Goal: Task Accomplishment & Management: Manage account settings

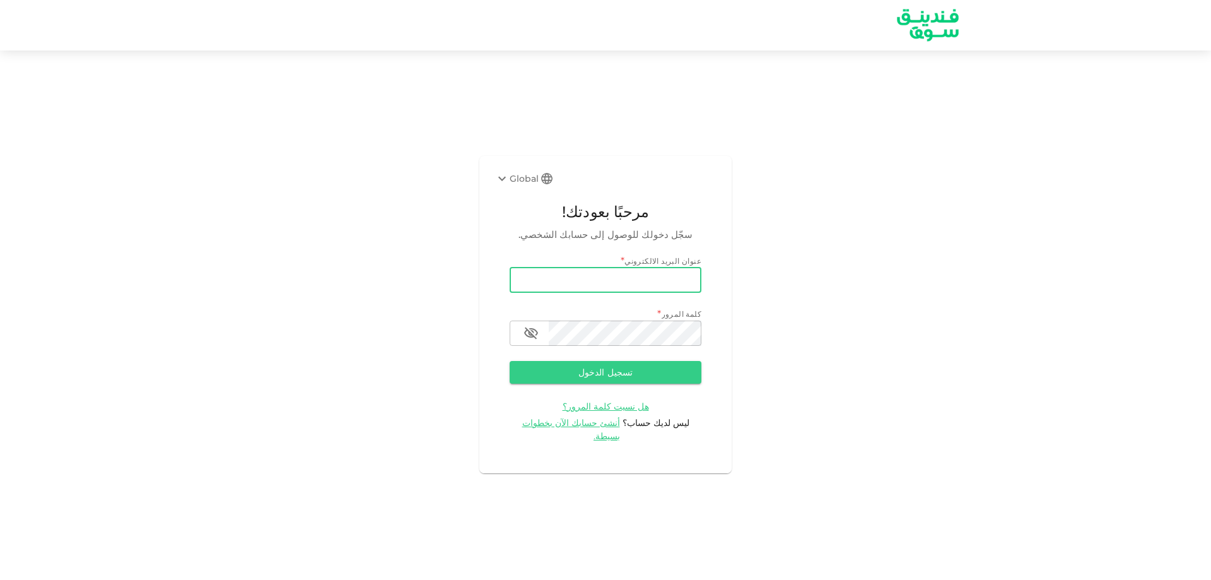
click at [585, 286] on input "email" at bounding box center [606, 279] width 192 height 25
type input "[EMAIL_ADDRESS][DOMAIN_NAME]"
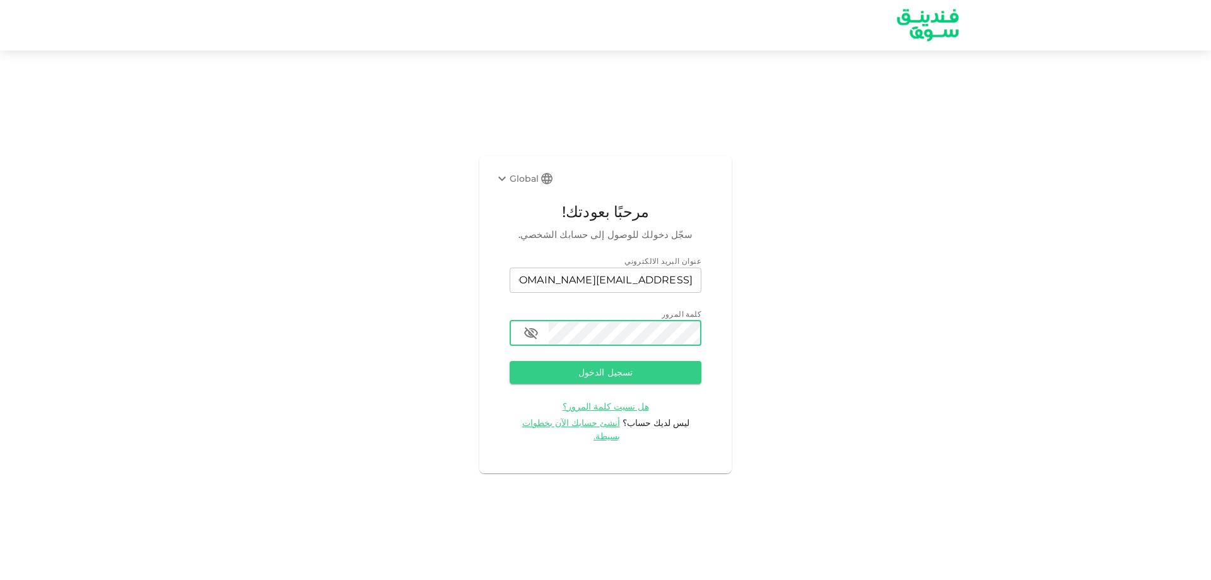
click at [510, 361] on button "تسجيل الدخول" at bounding box center [606, 372] width 192 height 23
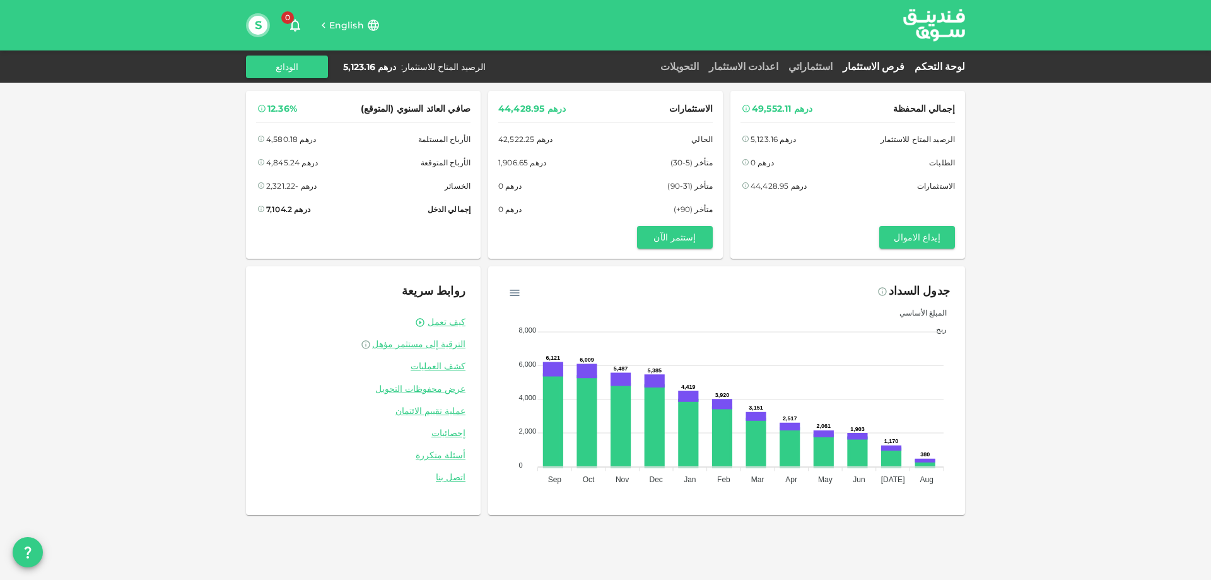
click at [900, 65] on link "فرص الاستثمار" at bounding box center [873, 67] width 72 height 12
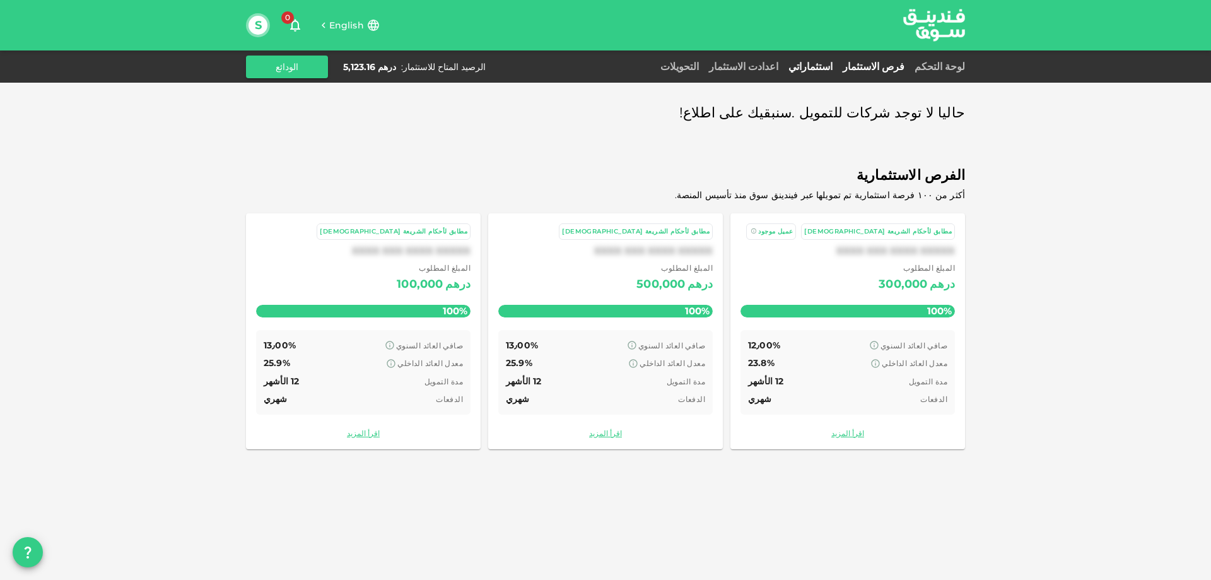
click at [833, 64] on link "استثماراتي" at bounding box center [810, 67] width 54 height 12
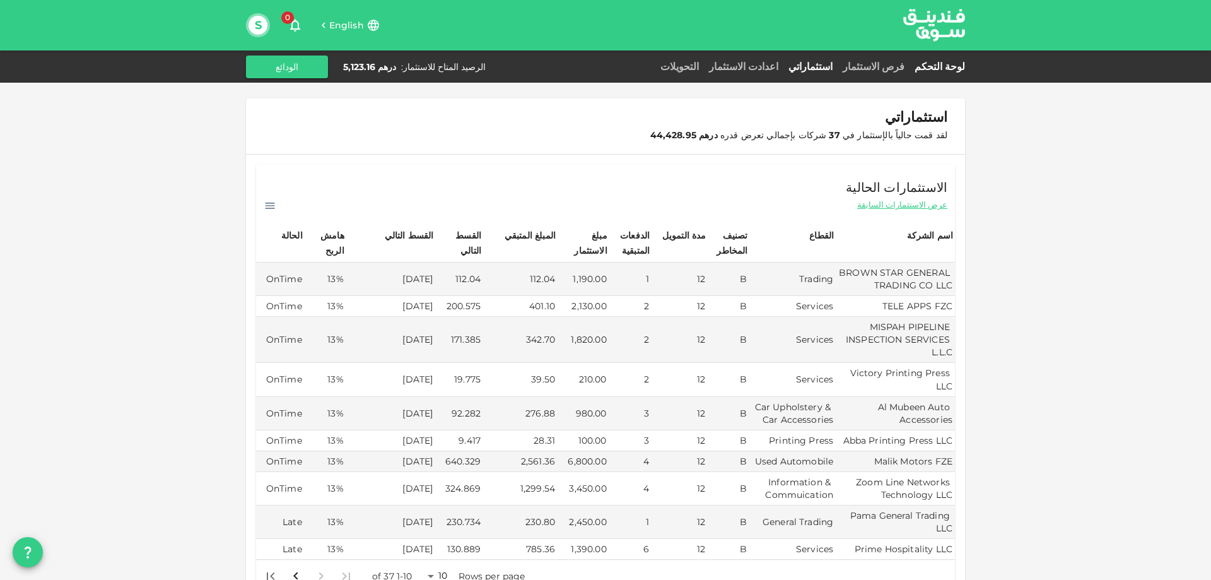
click at [940, 62] on link "لوحة التحكم" at bounding box center [936, 67] width 55 height 12
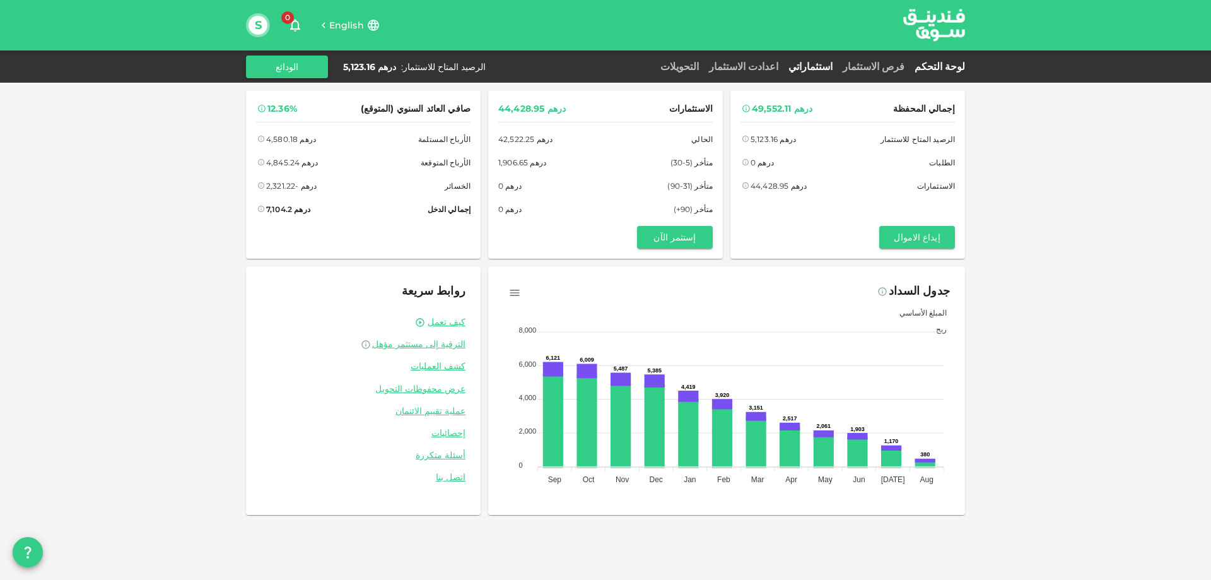
click at [837, 67] on link "استثماراتي" at bounding box center [810, 67] width 54 height 12
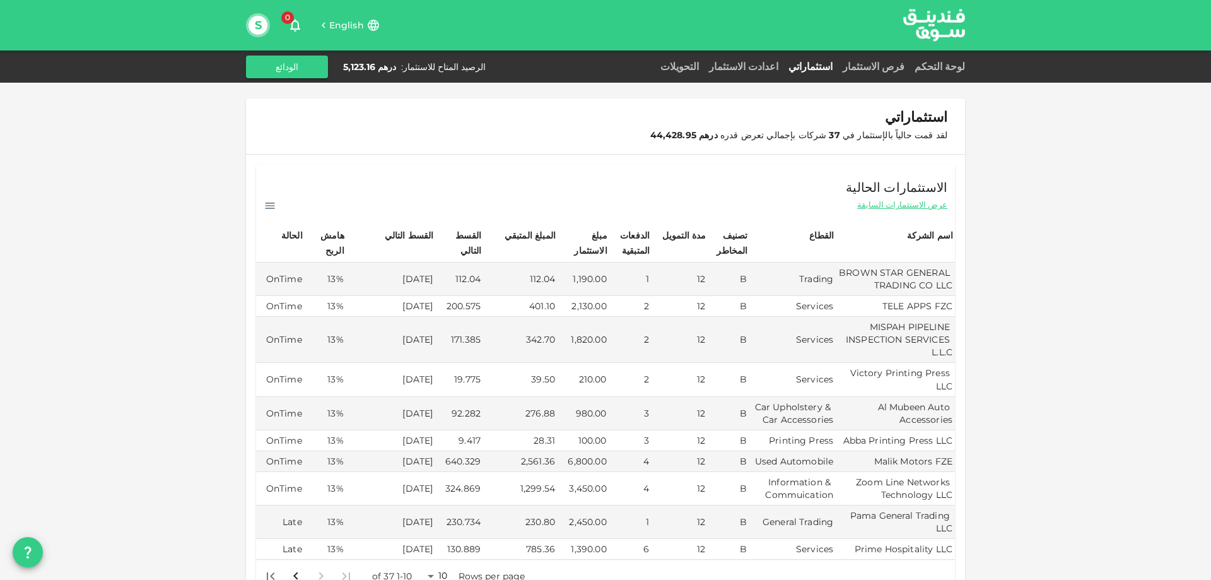
scroll to position [252, 0]
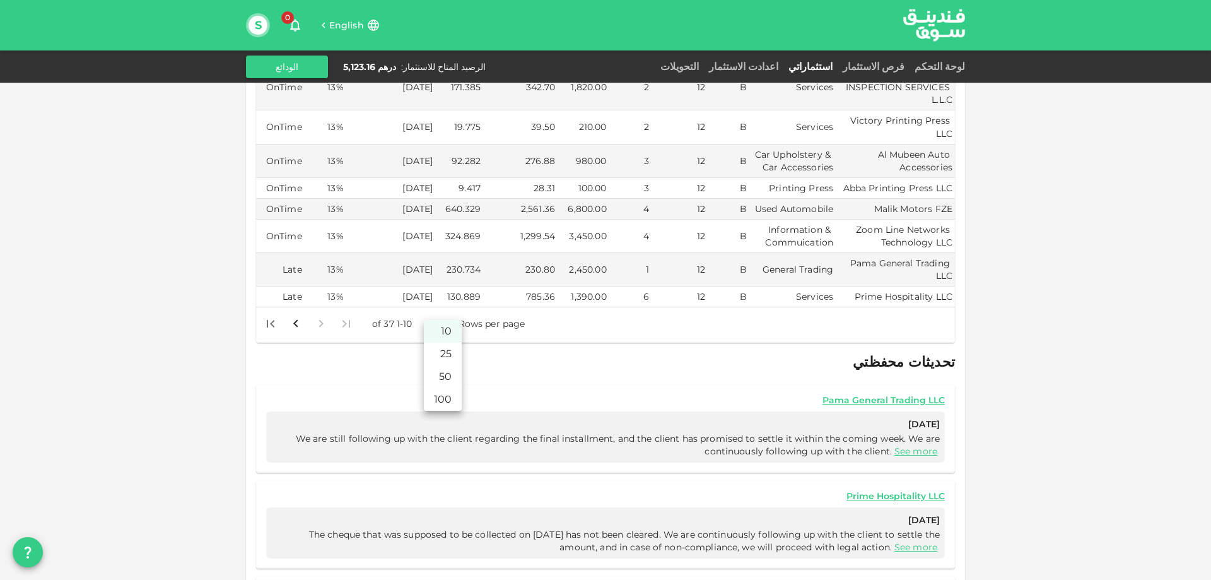
click at [436, 308] on body "English 0 S لوحة التحكم فرص الاستثمار استثماراتي اعدادت الاستثمار التحويلات الر…" at bounding box center [605, 290] width 1211 height 580
click at [446, 373] on li "50" at bounding box center [443, 376] width 38 height 23
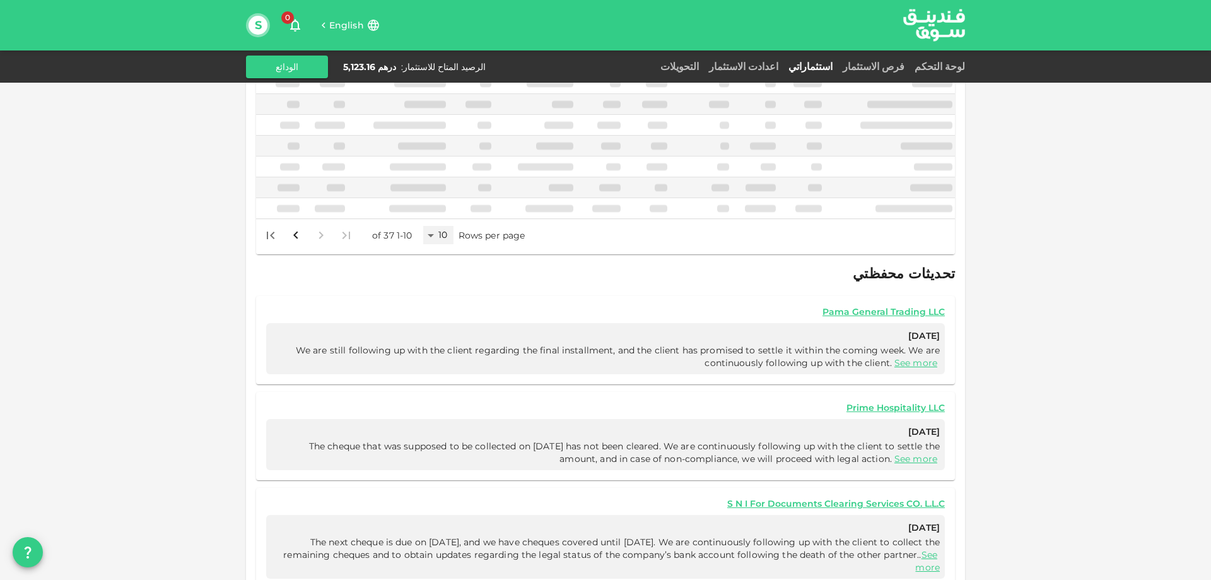
type input "50"
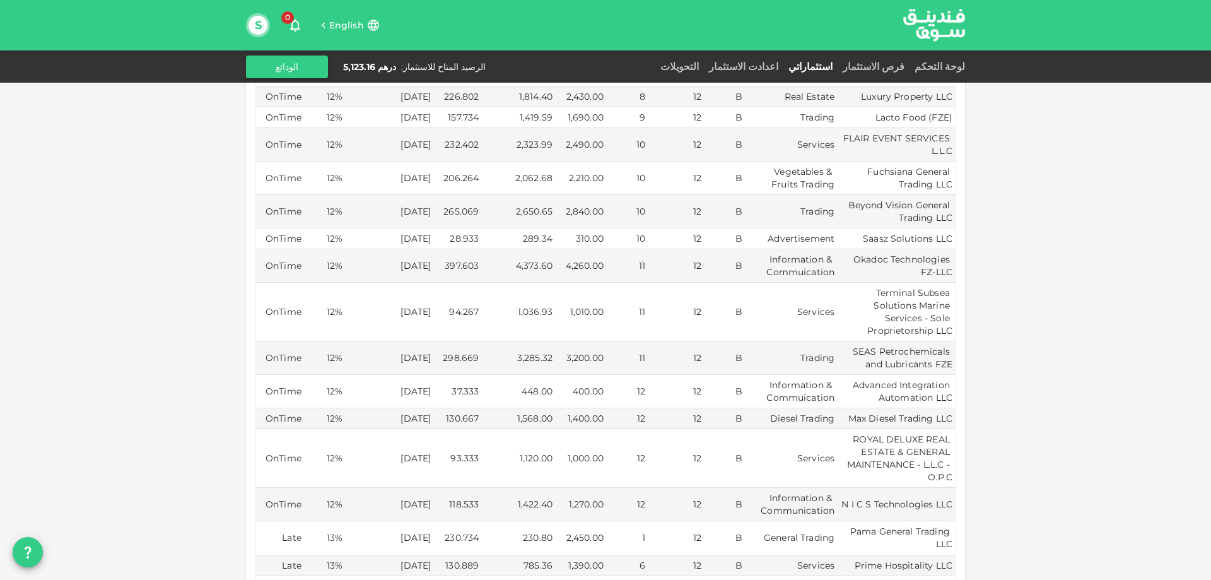
scroll to position [946, 0]
